Goal: Task Accomplishment & Management: Manage account settings

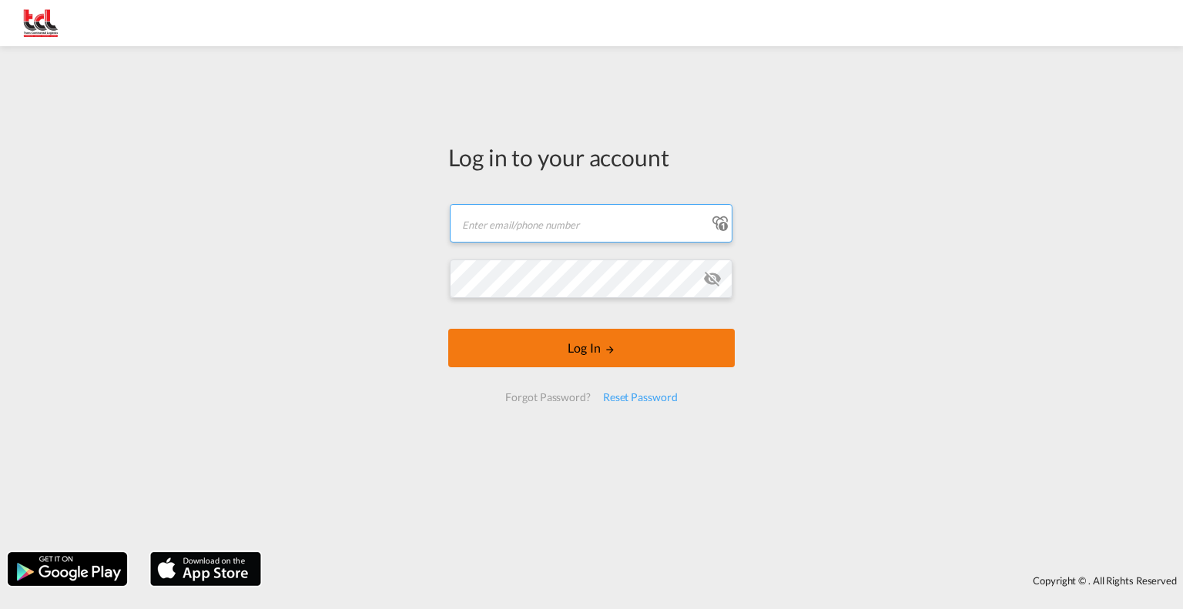
type input "bjorn@tcl.be"
click at [532, 341] on button "Log In" at bounding box center [591, 348] width 287 height 39
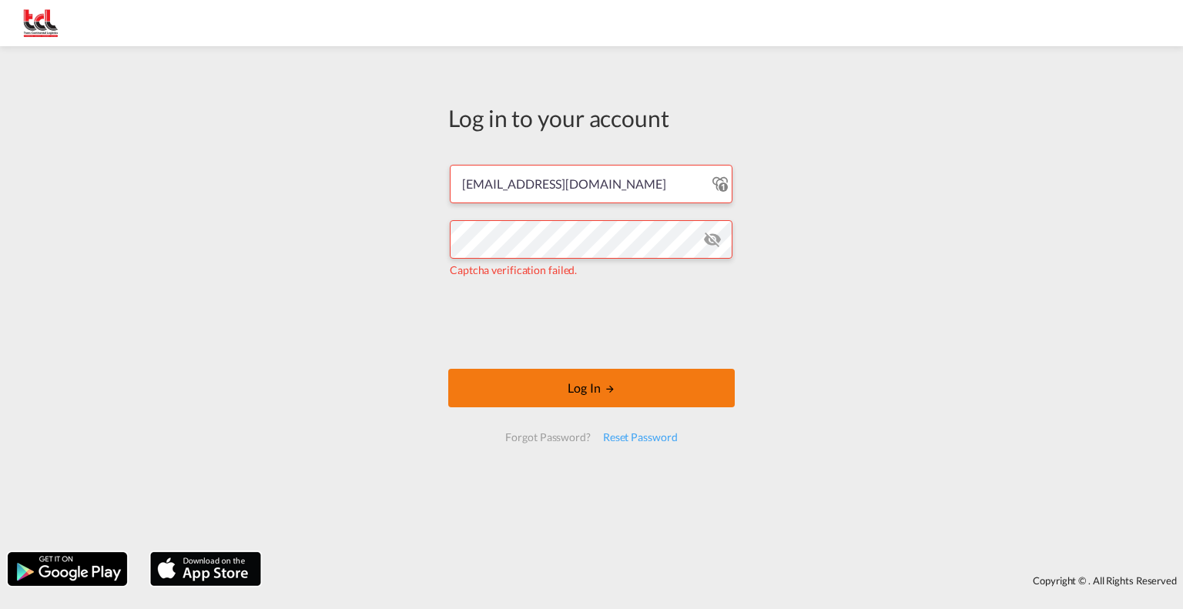
click at [572, 385] on button "Log In" at bounding box center [591, 388] width 287 height 39
